Goal: Navigation & Orientation: Go to known website

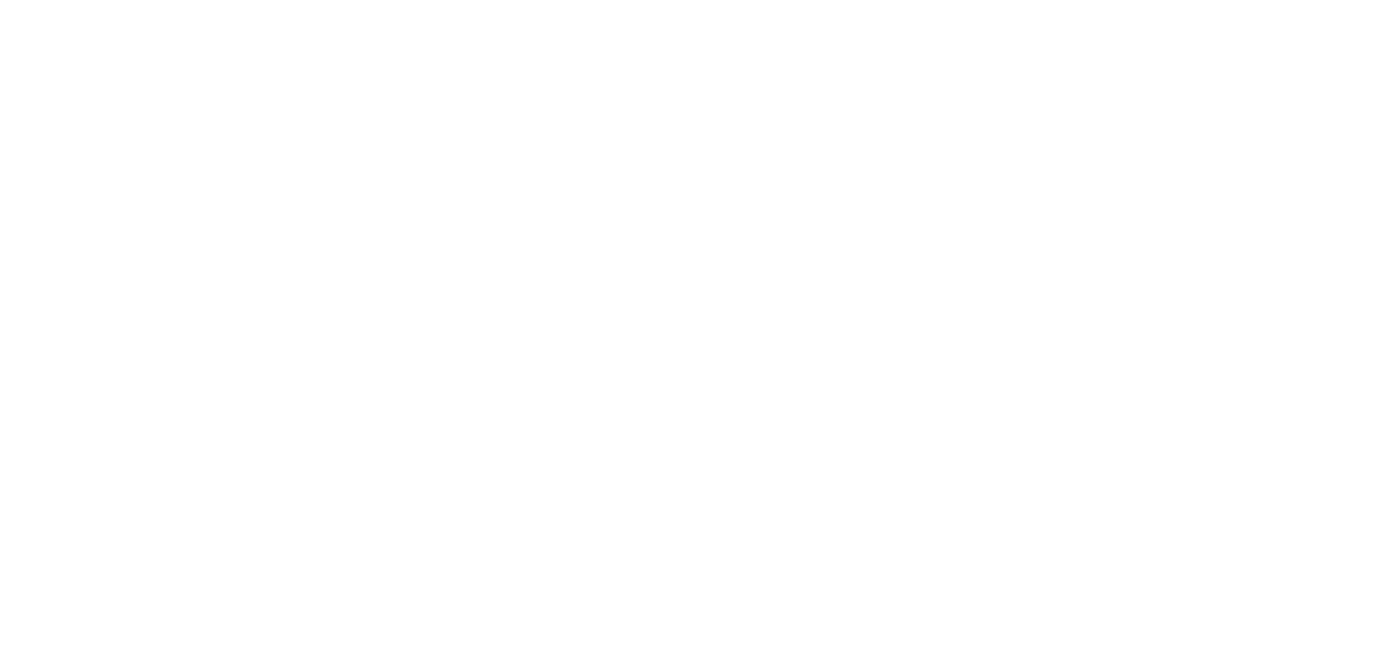
click at [547, 342] on div at bounding box center [690, 334] width 1381 height 668
click at [394, 253] on div at bounding box center [690, 334] width 1381 height 668
